Goal: Navigation & Orientation: Find specific page/section

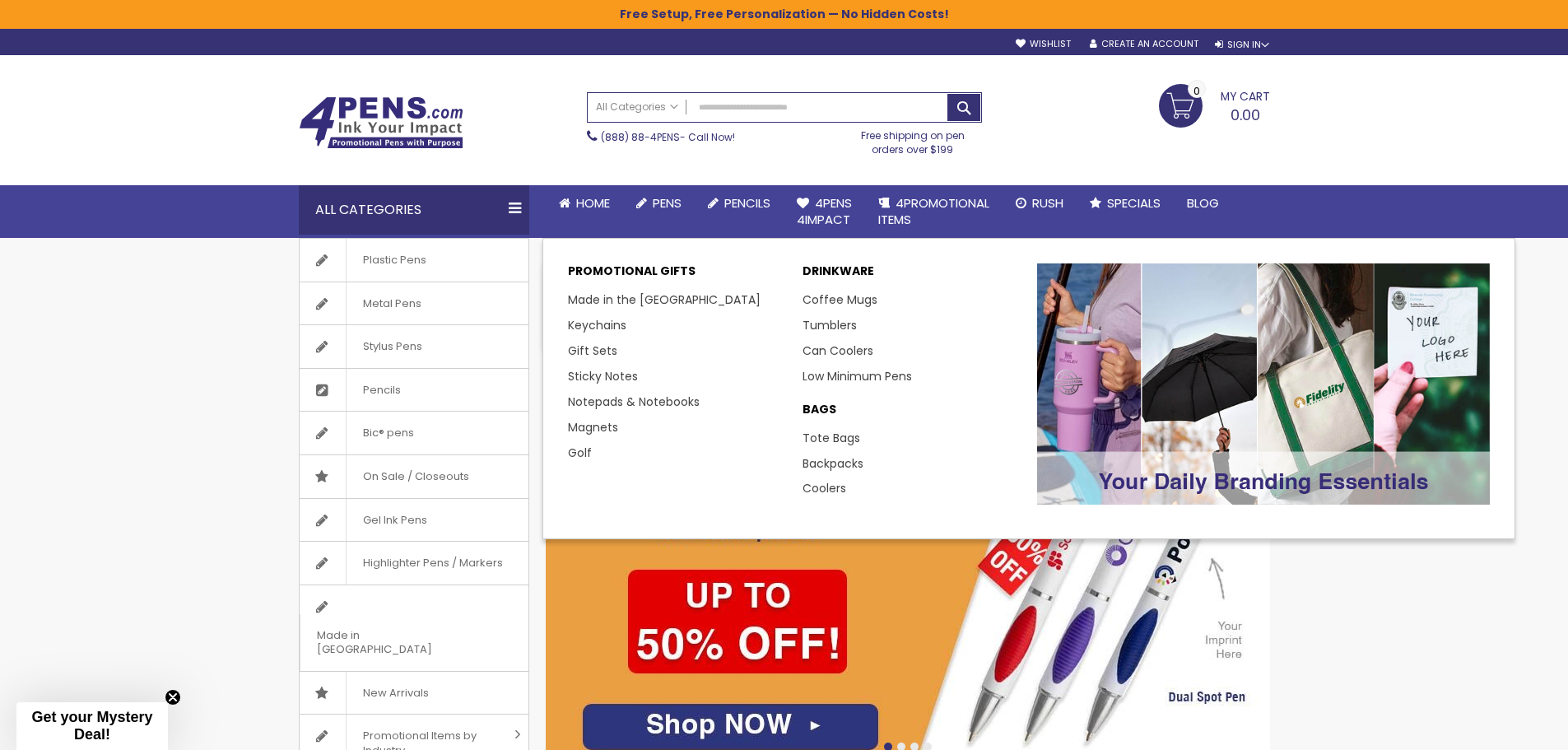
click at [835, 324] on link "Tumblers" at bounding box center [829, 325] width 54 height 17
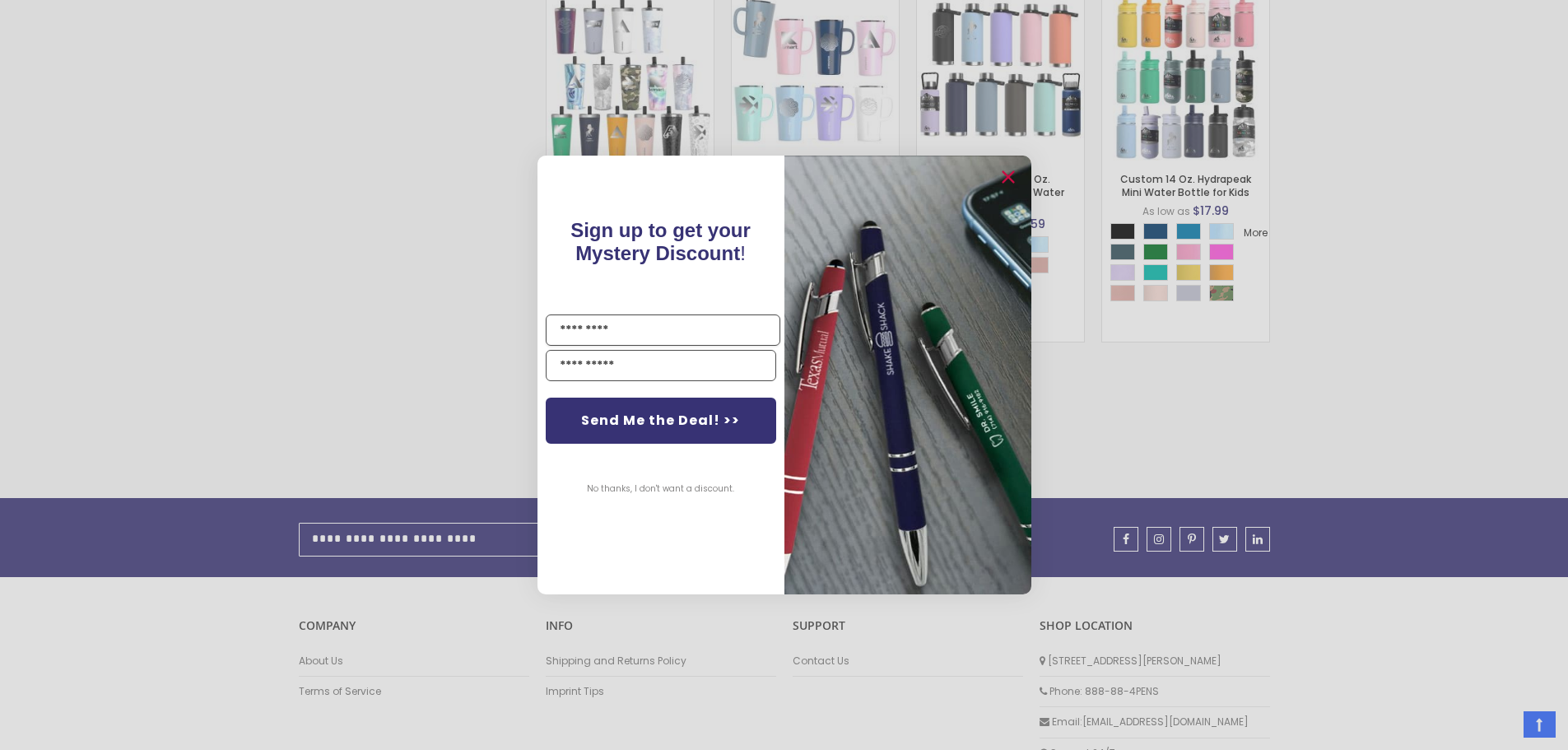
scroll to position [2333, 0]
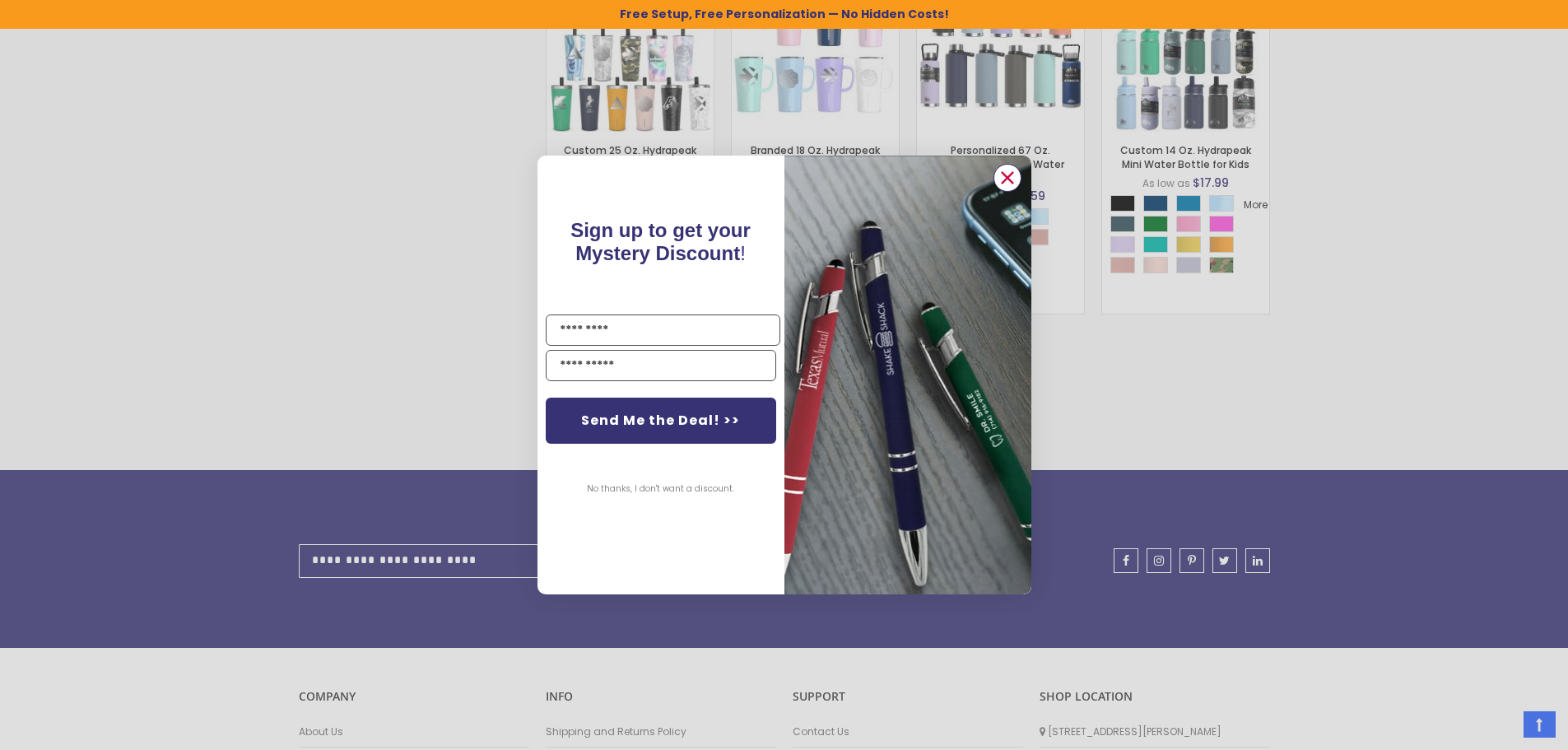
click at [1010, 181] on icon "Close dialog" at bounding box center [1007, 178] width 11 height 11
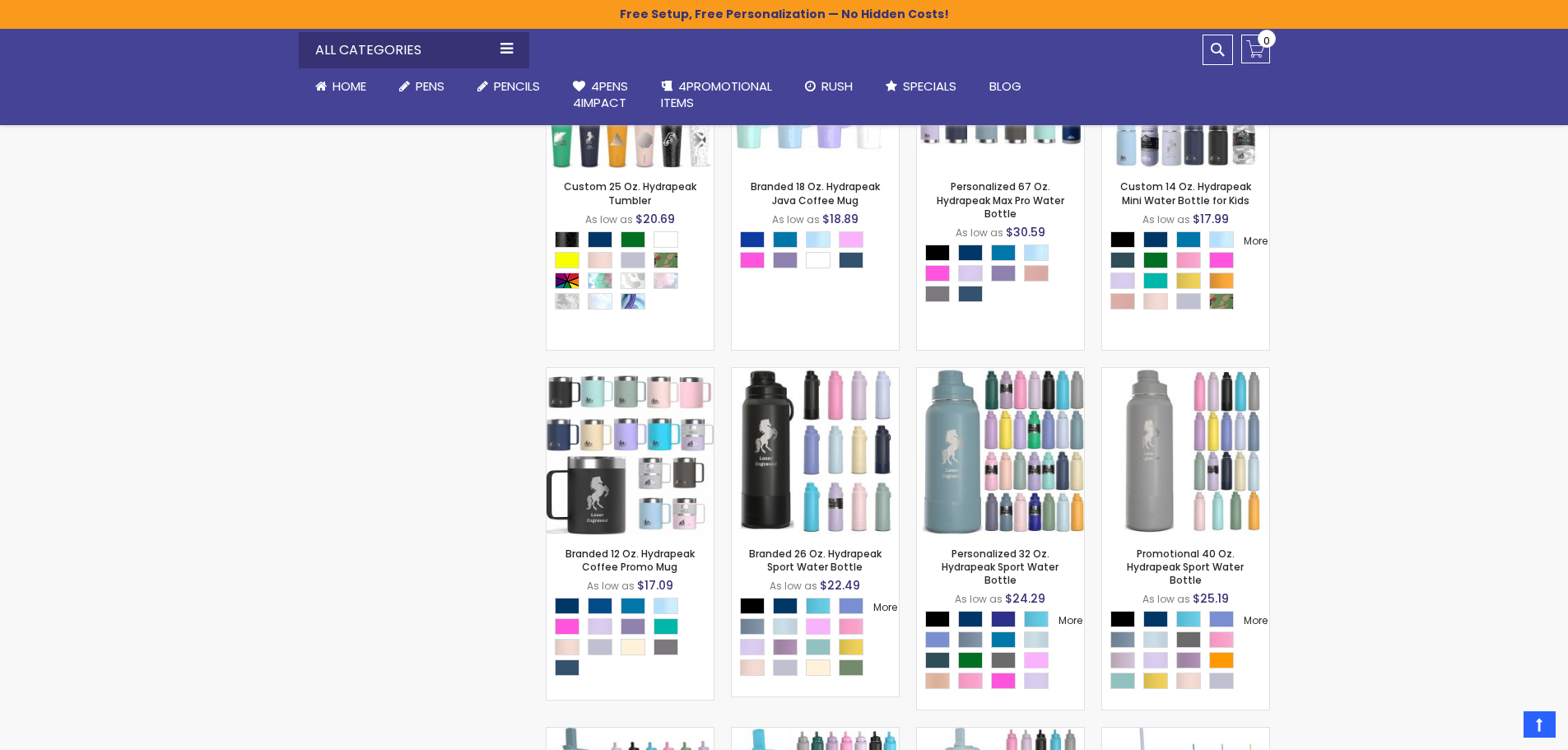
scroll to position [2247, 0]
